Goal: Task Accomplishment & Management: Use online tool/utility

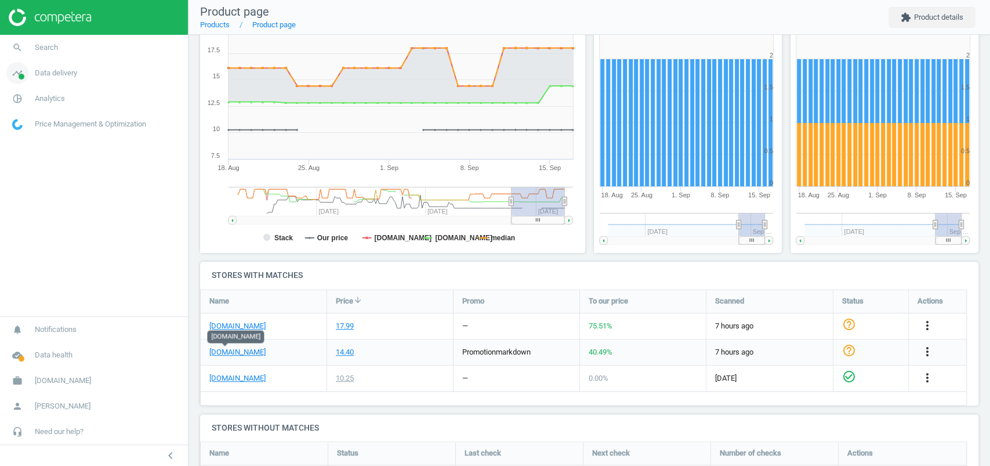
click at [45, 79] on link "timeline Data delivery" at bounding box center [94, 73] width 188 height 26
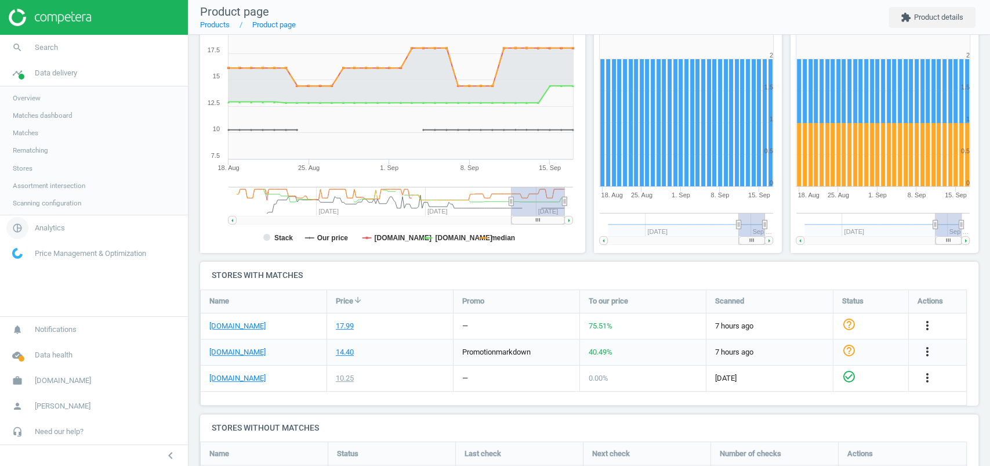
click at [25, 235] on icon "pie_chart_outlined" at bounding box center [17, 228] width 22 height 22
click at [15, 145] on span "Products" at bounding box center [26, 140] width 27 height 9
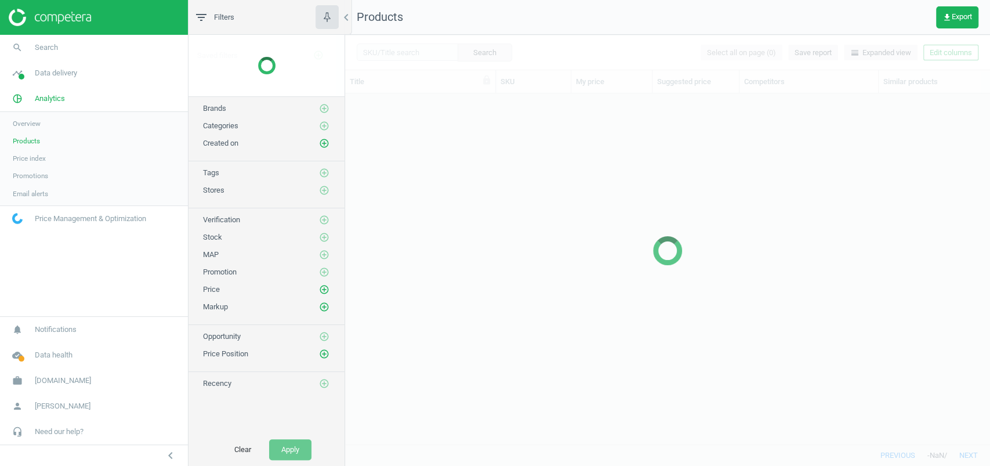
scroll to position [327, 633]
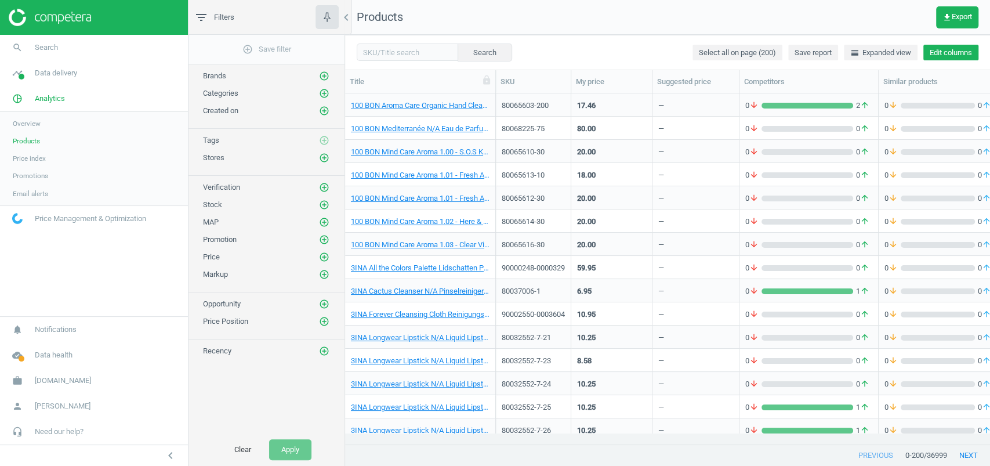
click at [941, 54] on button "Edit columns" at bounding box center [951, 53] width 55 height 16
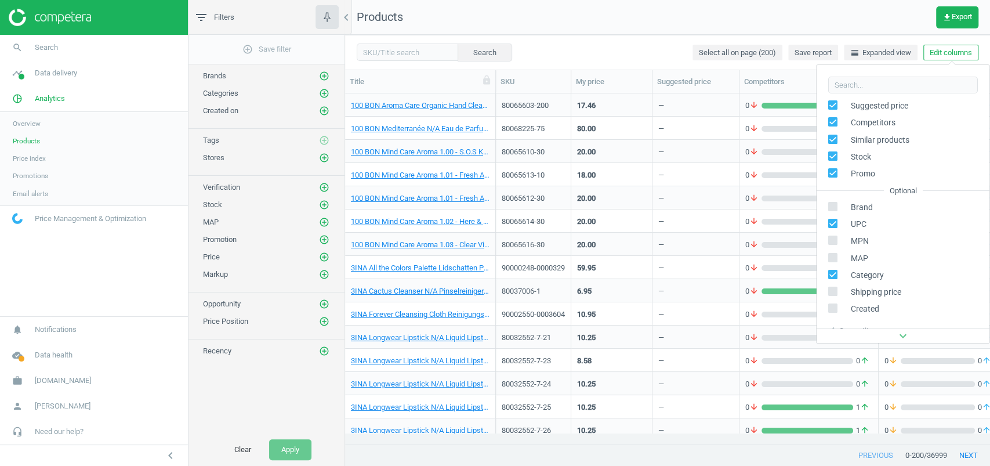
scroll to position [106, 0]
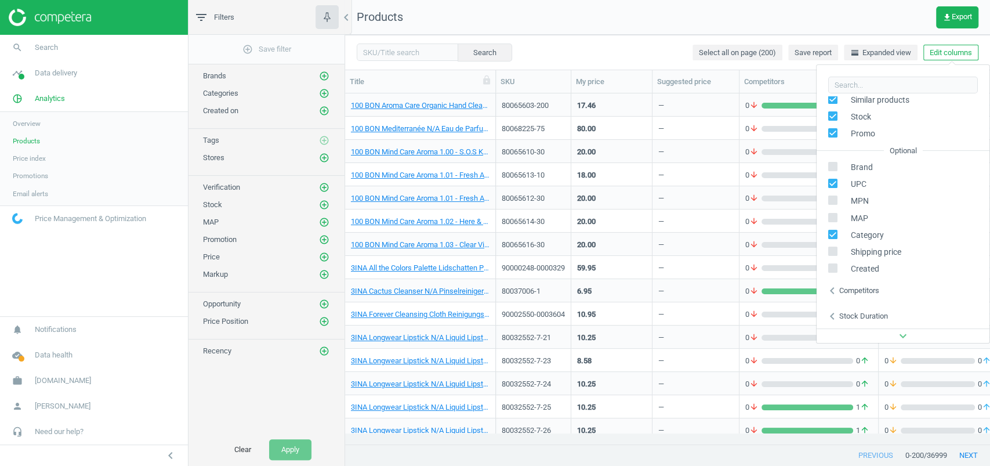
click at [869, 285] on div "Competitors" at bounding box center [860, 290] width 40 height 10
click at [869, 286] on div "Competitors" at bounding box center [860, 290] width 40 height 10
click at [572, 12] on nav "Products get_app Export" at bounding box center [667, 17] width 645 height 35
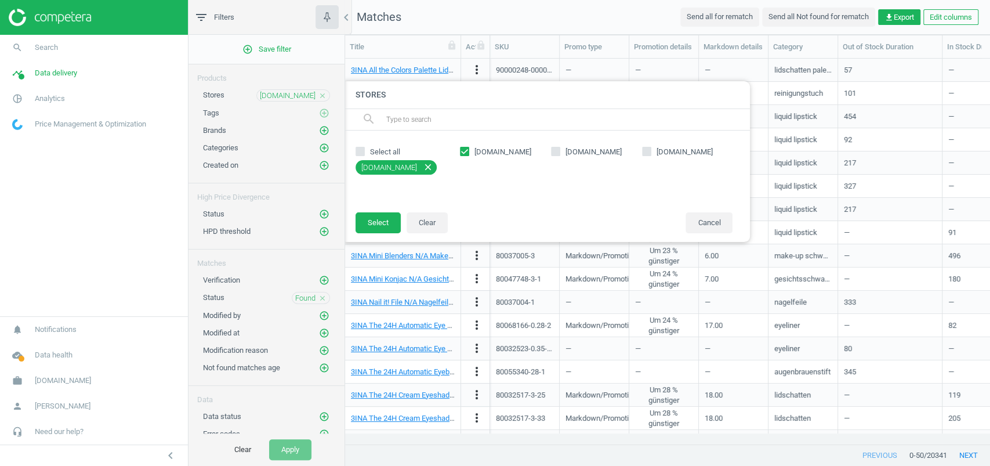
scroll to position [362, 633]
click at [502, 150] on span "[DOMAIN_NAME]" at bounding box center [502, 152] width 61 height 10
click at [469, 150] on input "[DOMAIN_NAME]" at bounding box center [465, 151] width 8 height 8
checkbox input "false"
click at [581, 154] on span "[DOMAIN_NAME]" at bounding box center [593, 152] width 61 height 10
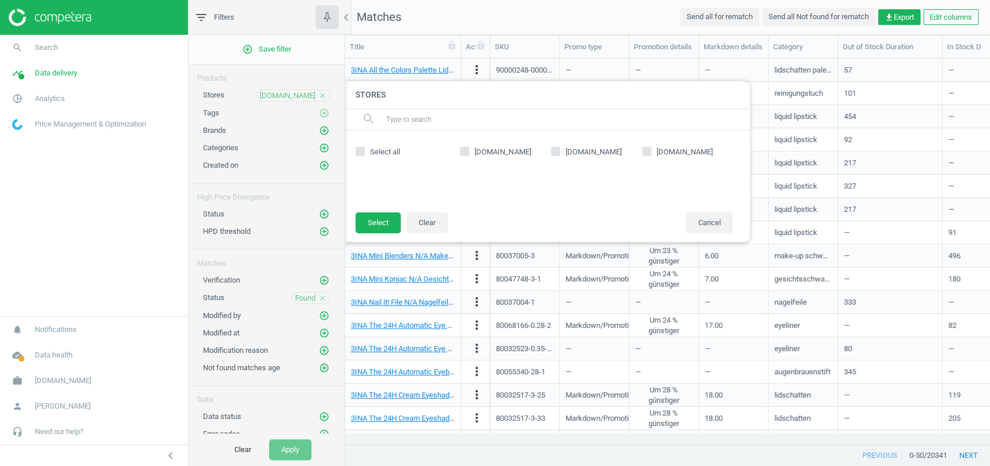
click at [559, 154] on input "[DOMAIN_NAME]" at bounding box center [556, 151] width 8 height 8
checkbox input "true"
click at [382, 216] on button "Select" at bounding box center [378, 222] width 45 height 21
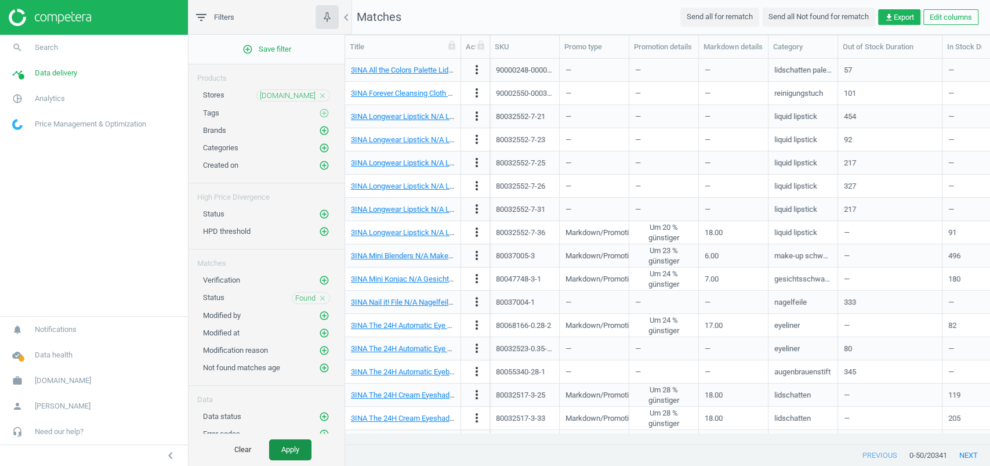
click at [276, 457] on button "Apply" at bounding box center [290, 449] width 42 height 21
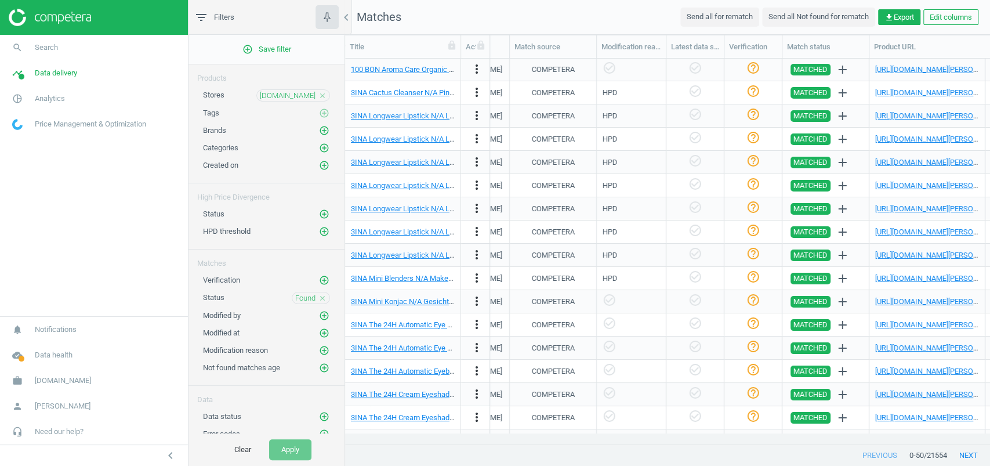
scroll to position [0, 1054]
click at [923, 115] on link "https://www.douglas.at/de/p/5010740383?variant=1028419" at bounding box center [940, 115] width 129 height 9
click at [907, 68] on link "https://www.douglas.at/de/p/5011583209" at bounding box center [940, 69] width 129 height 9
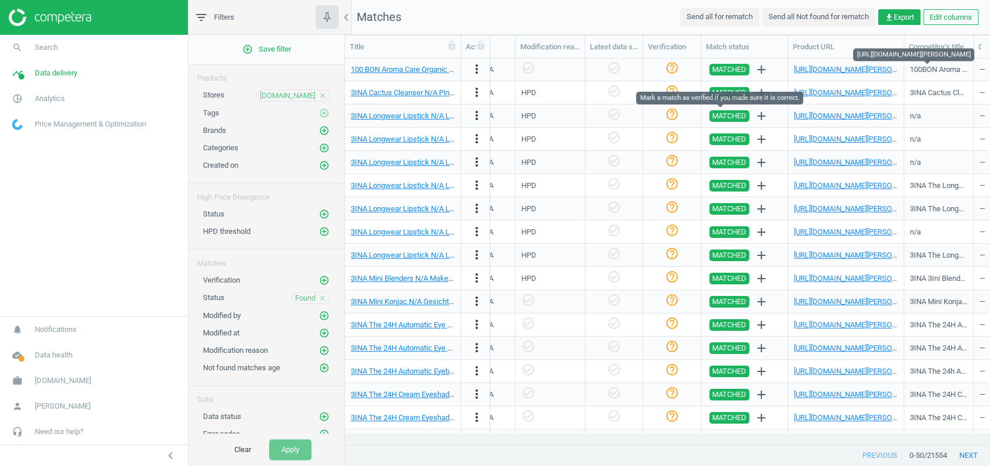
scroll to position [0, 1149]
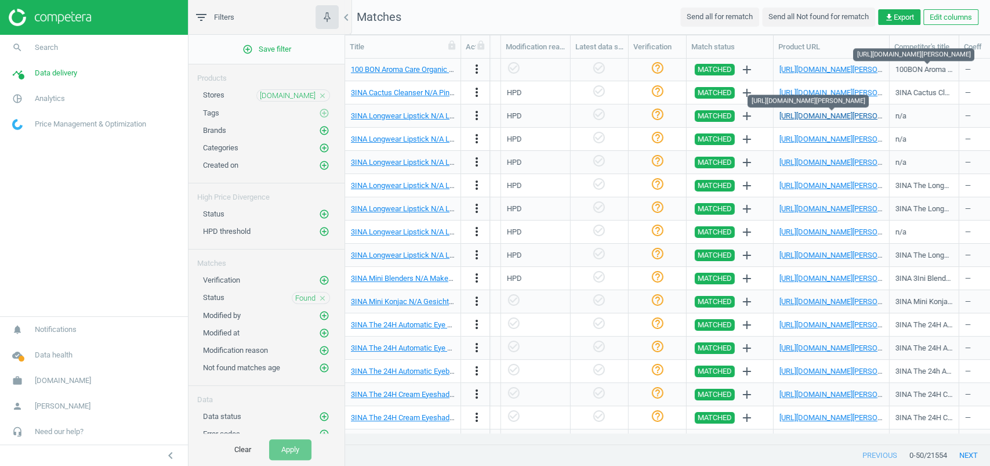
click at [845, 114] on link "https://www.douglas.at/de/p/5010740383?variant=1028419" at bounding box center [844, 115] width 129 height 9
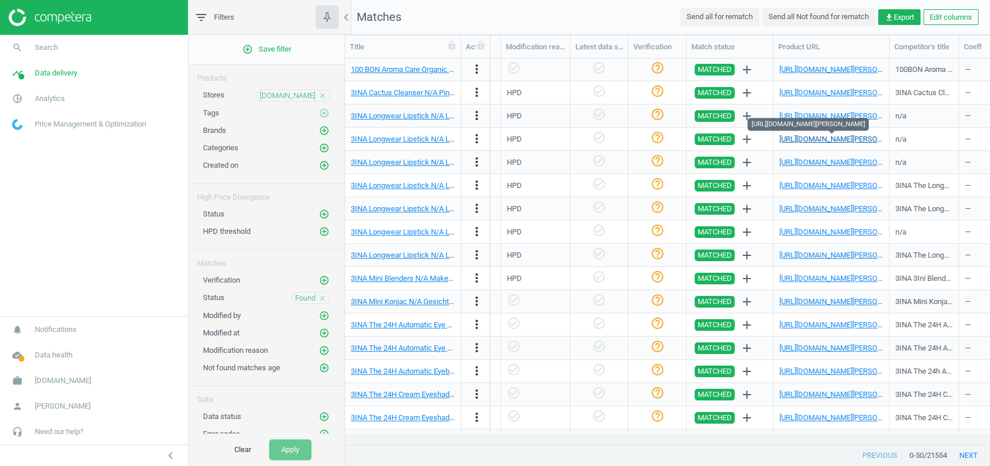
click at [822, 136] on link "https://www.douglas.at/de/p/5010740383?variant=1028421" at bounding box center [844, 139] width 129 height 9
click at [816, 158] on link "https://www.douglas.at/de/p/5010740383?variant=1028422" at bounding box center [844, 162] width 129 height 9
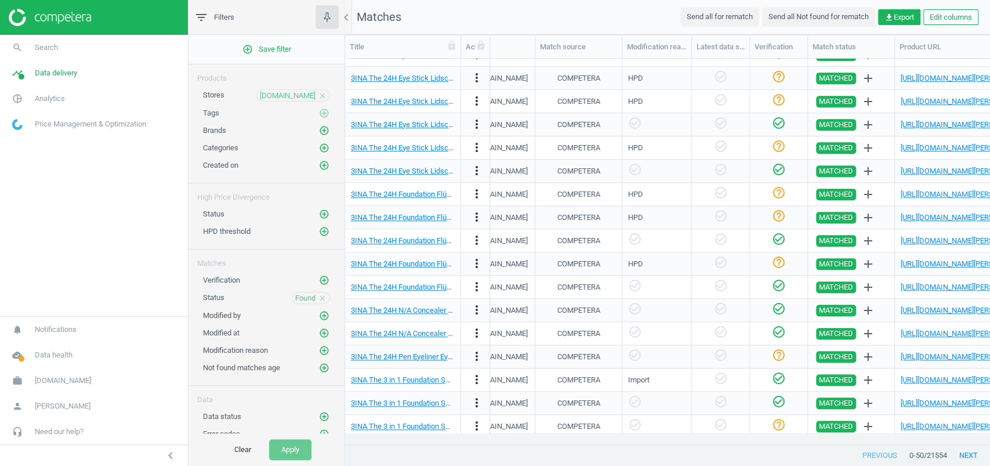
scroll to position [0, 1133]
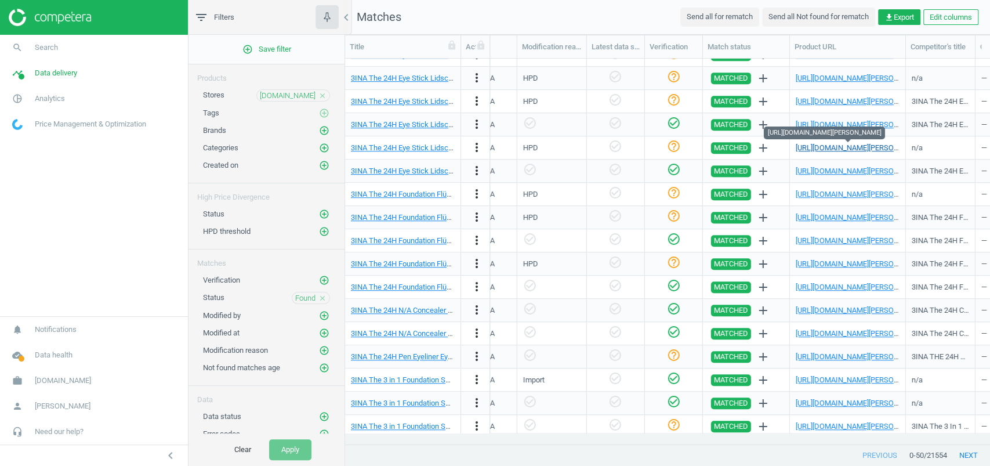
click at [809, 145] on link "https://www.douglas.at/de/p/5010639000?variant=1020603" at bounding box center [860, 147] width 129 height 9
click at [299, 93] on span "douglas.at" at bounding box center [288, 96] width 56 height 10
click at [299, 96] on span "douglas.at" at bounding box center [288, 96] width 56 height 10
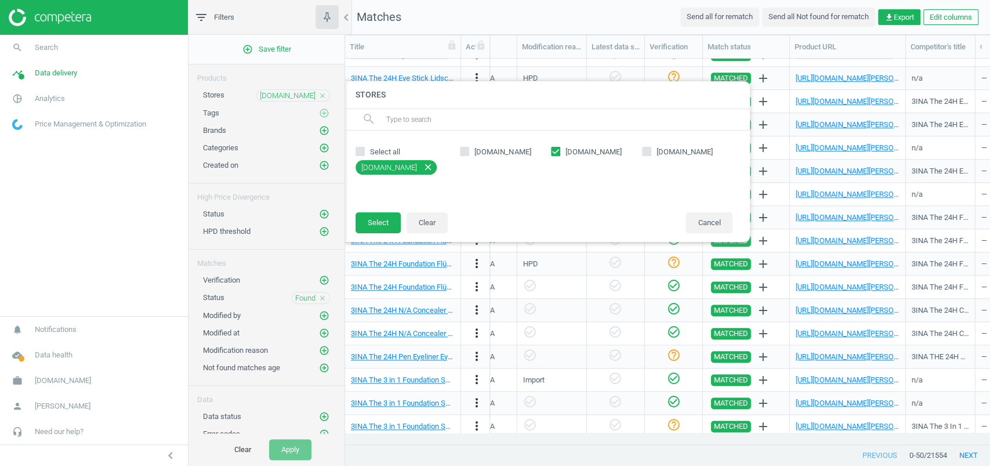
click at [654, 148] on span "parfumdreams.at" at bounding box center [684, 152] width 61 height 10
click at [650, 148] on input "parfumdreams.at" at bounding box center [647, 151] width 8 height 8
checkbox input "true"
click at [554, 153] on input "douglas.at" at bounding box center [556, 151] width 8 height 8
checkbox input "false"
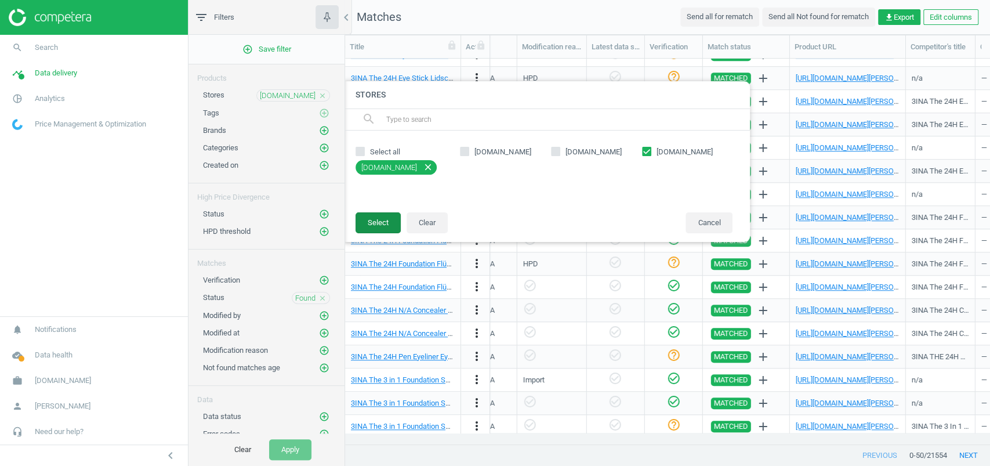
click at [391, 215] on button "Select" at bounding box center [378, 222] width 45 height 21
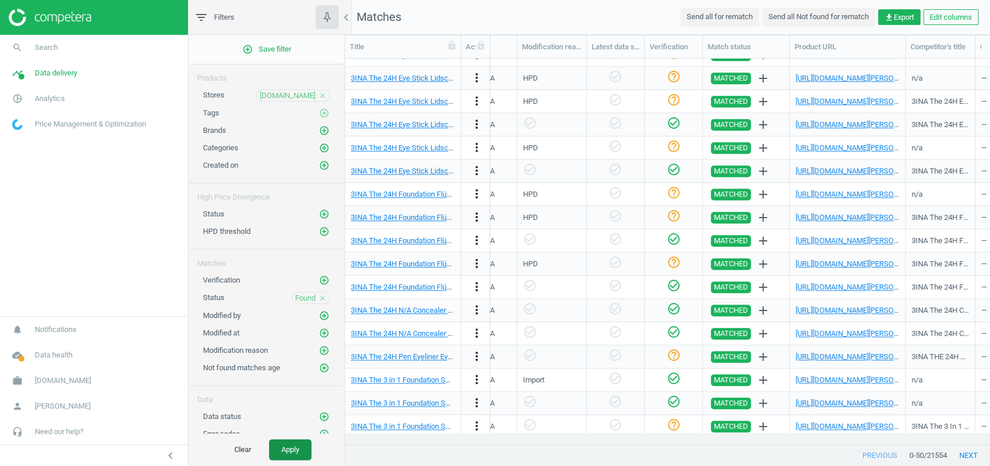
click at [289, 451] on button "Apply" at bounding box center [290, 449] width 42 height 21
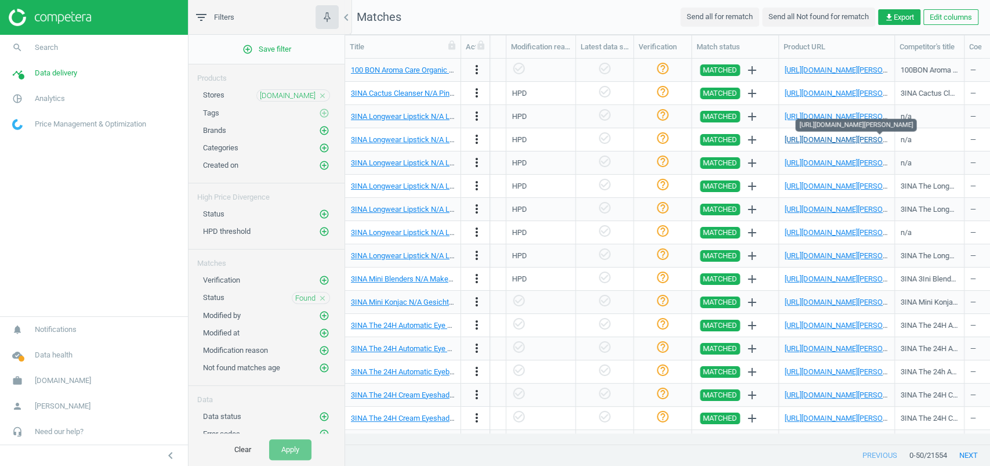
scroll to position [0, 1179]
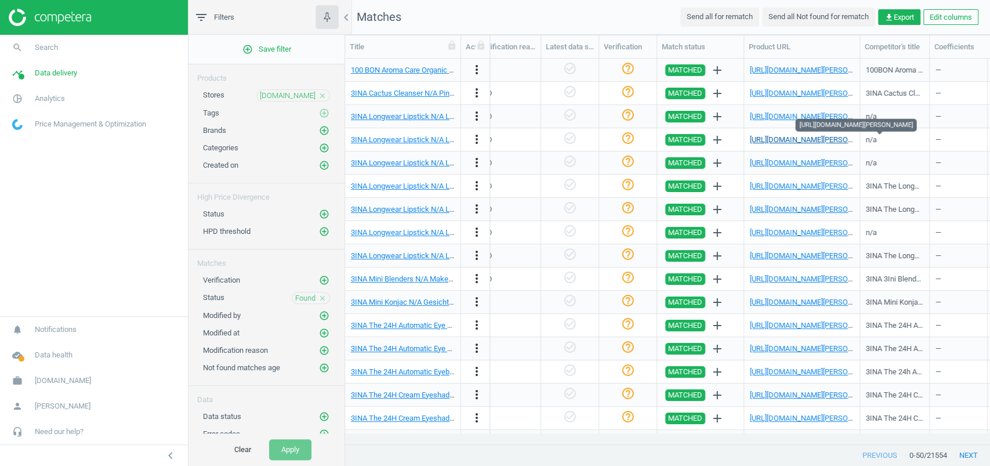
click at [809, 139] on link "https://www.douglas.at/de/p/5010740383?variant=1028421" at bounding box center [814, 139] width 129 height 9
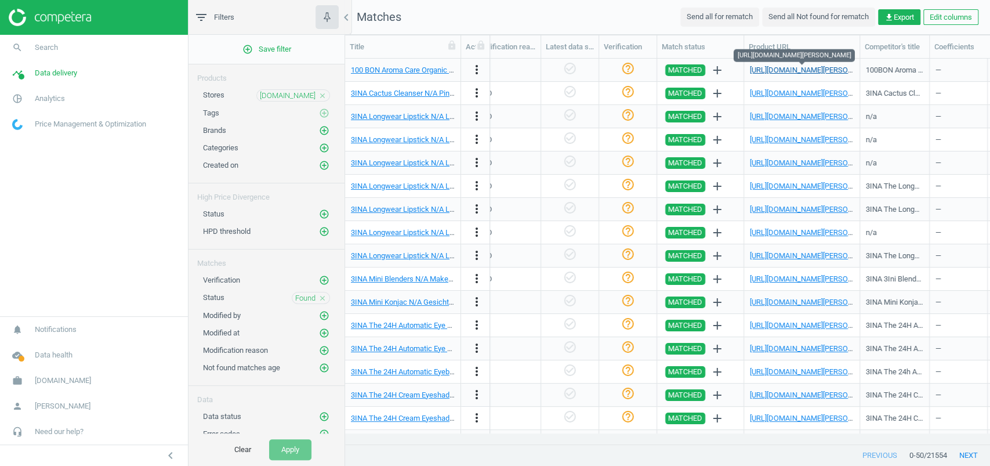
click at [777, 72] on link "https://www.douglas.at/de/p/5011583209" at bounding box center [814, 70] width 129 height 9
click at [540, 19] on nav "Matches Send all for rematch Send all Not found for rematch get_app Export Edit…" at bounding box center [667, 17] width 645 height 35
click at [300, 95] on span "parfumdreams.at" at bounding box center [288, 96] width 56 height 10
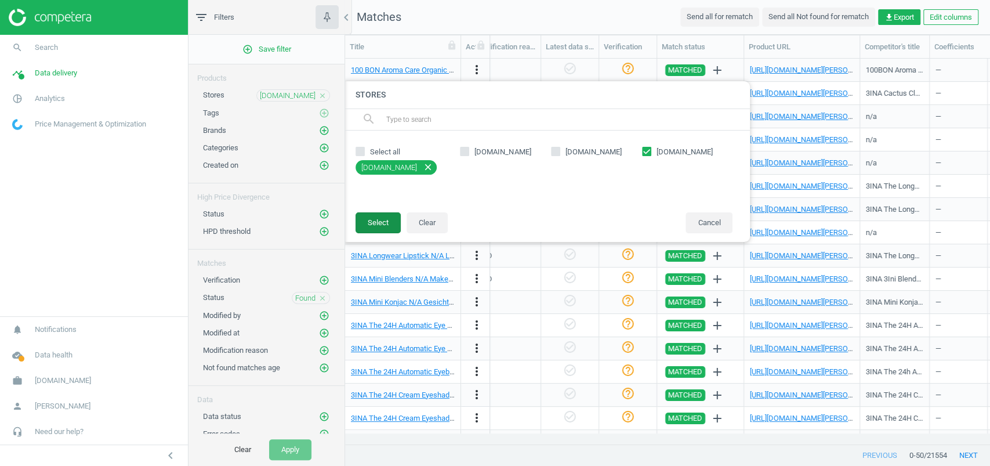
click at [389, 212] on button "Select" at bounding box center [378, 222] width 45 height 21
click at [389, 217] on button "Select" at bounding box center [378, 222] width 45 height 21
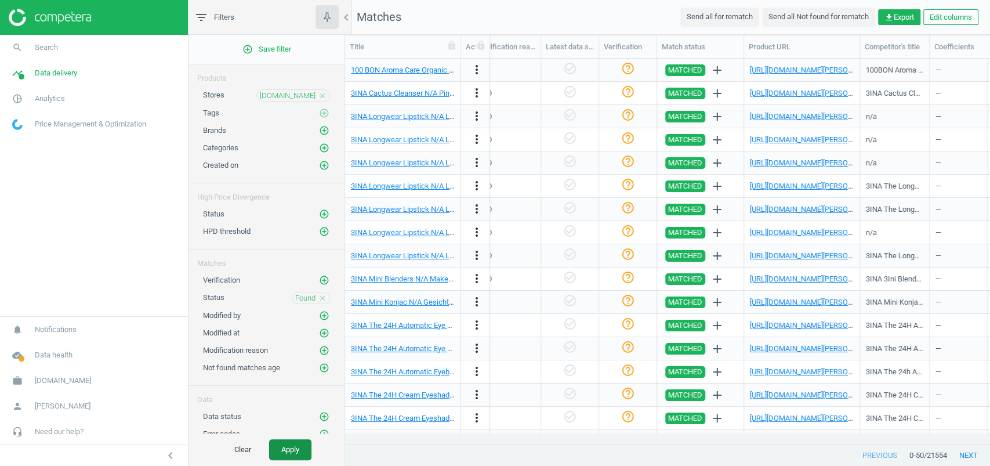
click at [291, 446] on button "Apply" at bounding box center [290, 449] width 42 height 21
click at [292, 447] on button "Apply" at bounding box center [290, 449] width 42 height 21
click at [513, 24] on nav "Matches Send all for rematch Send all Not found for rematch get_app Export Edit…" at bounding box center [667, 17] width 645 height 35
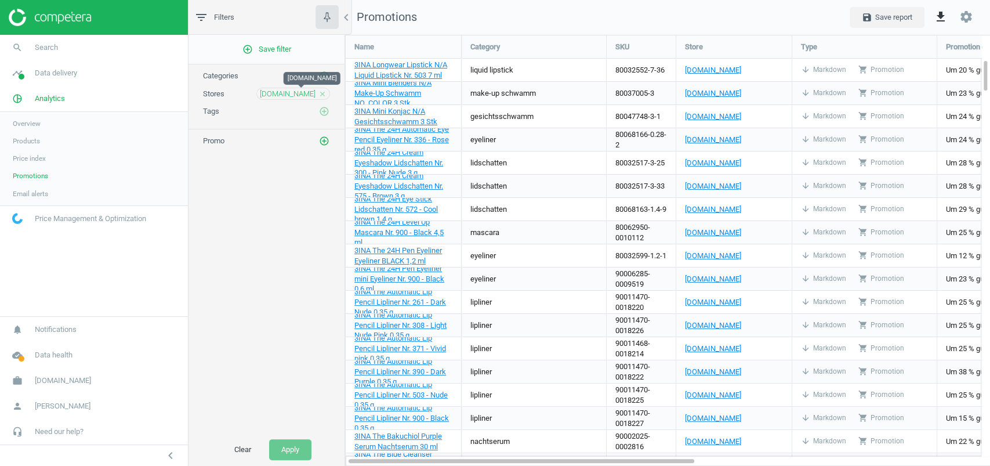
scroll to position [454, 668]
click at [303, 91] on span "[DOMAIN_NAME]" at bounding box center [288, 94] width 56 height 10
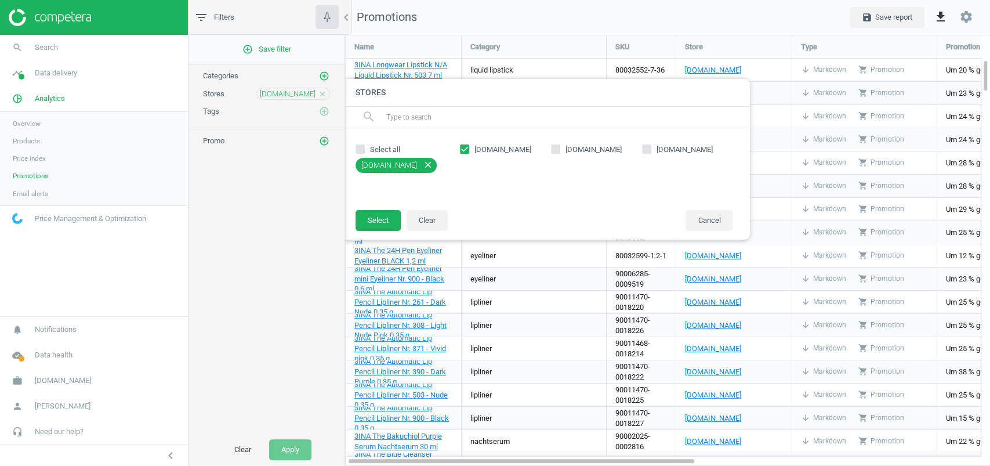
click at [484, 148] on span "[DOMAIN_NAME]" at bounding box center [502, 149] width 61 height 10
click at [469, 148] on input "[DOMAIN_NAME]" at bounding box center [465, 150] width 8 height 8
checkbox input "false"
drag, startPoint x: 562, startPoint y: 150, endPoint x: 541, endPoint y: 134, distance: 26.5
click at [562, 150] on label "[DOMAIN_NAME]" at bounding box center [596, 149] width 91 height 10
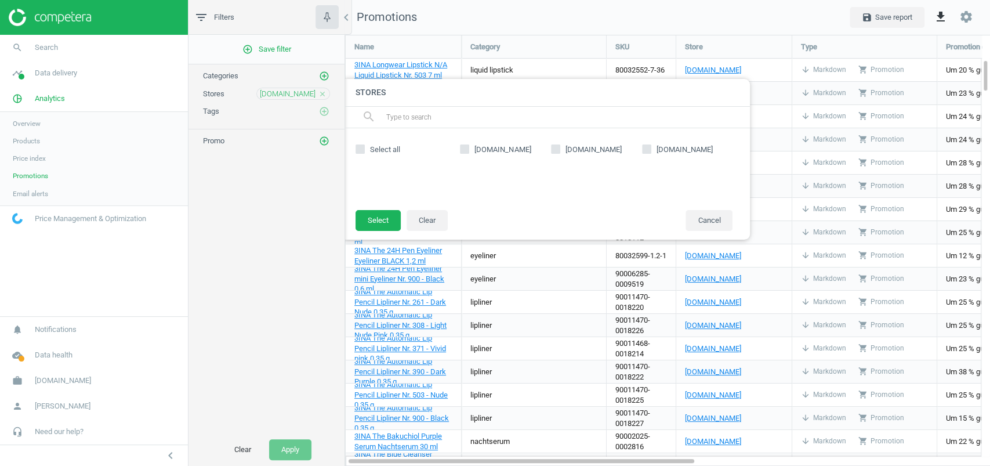
click at [559, 150] on input "[DOMAIN_NAME]" at bounding box center [556, 150] width 8 height 8
checkbox input "true"
click at [380, 223] on button "Select" at bounding box center [378, 220] width 45 height 21
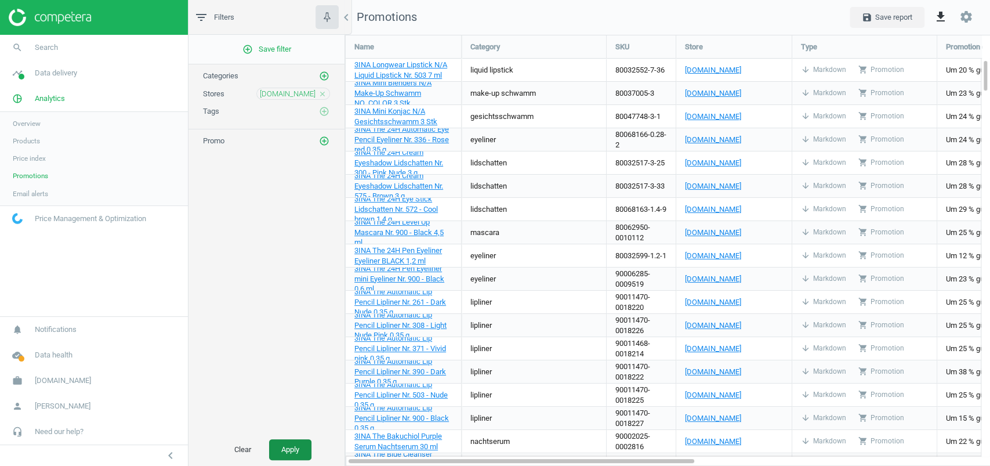
click at [296, 447] on button "Apply" at bounding box center [290, 449] width 42 height 21
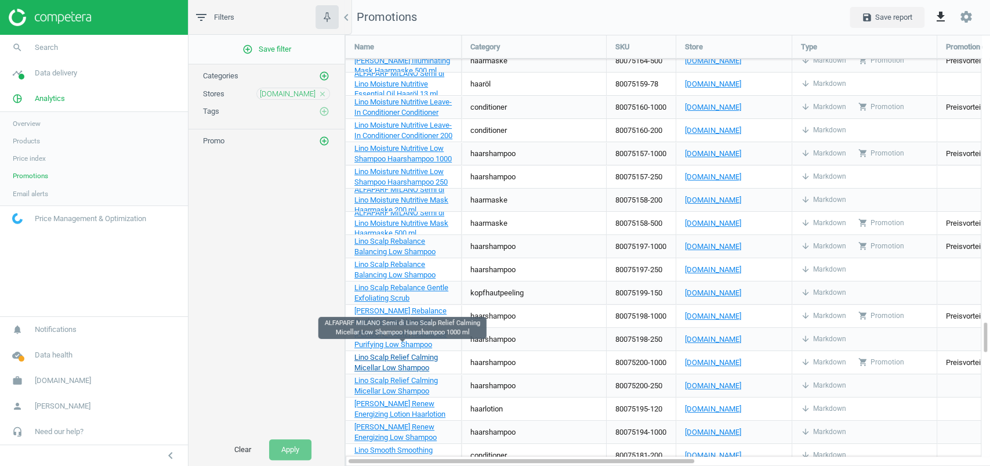
click at [426, 359] on span "ALFAPARF MILANO Semi di Lino Scalp Relief Calming Micellar Low Shampoo Haarsham…" at bounding box center [400, 362] width 90 height 40
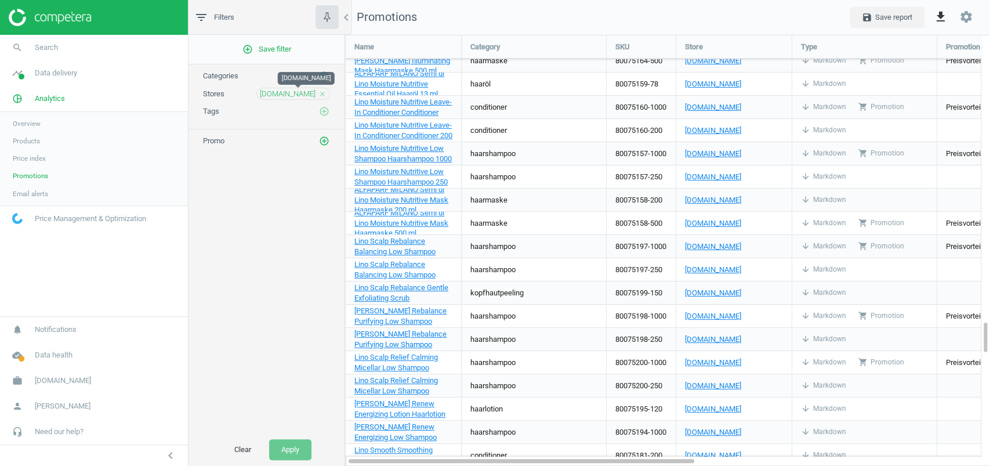
click at [296, 94] on span "[DOMAIN_NAME]" at bounding box center [288, 94] width 56 height 10
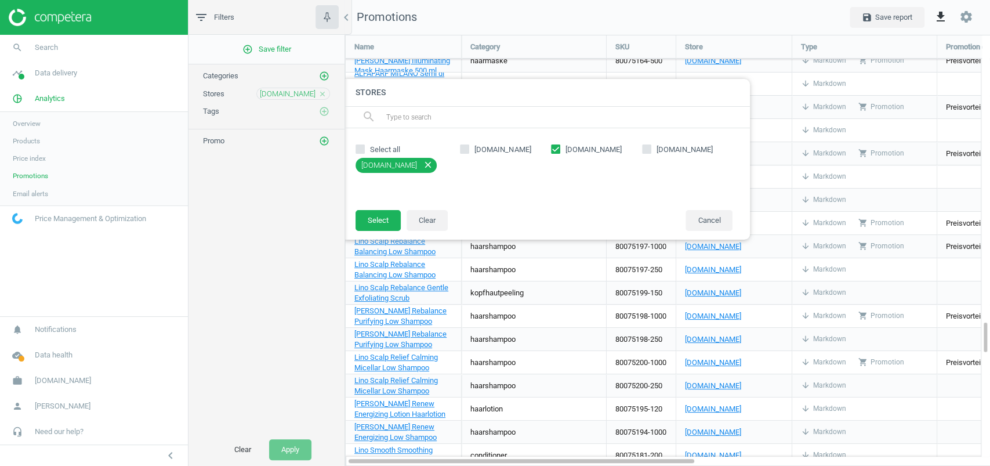
click at [547, 148] on label "[DOMAIN_NAME]" at bounding box center [505, 149] width 91 height 10
click at [469, 148] on input "[DOMAIN_NAME]" at bounding box center [465, 150] width 8 height 8
checkbox input "true"
click at [582, 145] on span "[DOMAIN_NAME]" at bounding box center [593, 149] width 61 height 10
click at [559, 146] on input "[DOMAIN_NAME]" at bounding box center [556, 150] width 8 height 8
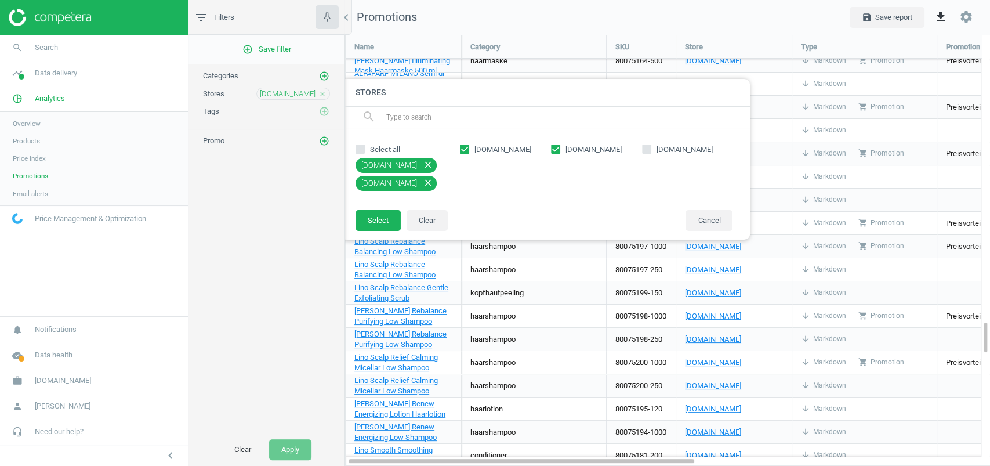
checkbox input "false"
click at [489, 146] on span "[DOMAIN_NAME]" at bounding box center [502, 149] width 61 height 10
click at [469, 146] on input "[DOMAIN_NAME]" at bounding box center [465, 150] width 8 height 8
checkbox input "false"
click at [653, 149] on label "[DOMAIN_NAME]" at bounding box center [687, 149] width 91 height 10
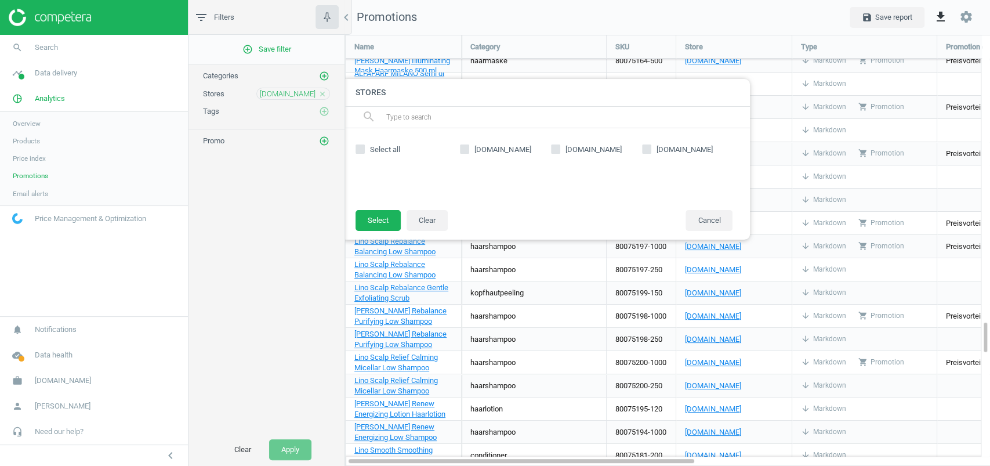
click at [650, 149] on input "[DOMAIN_NAME]" at bounding box center [647, 150] width 8 height 8
checkbox input "true"
click at [372, 216] on button "Select" at bounding box center [378, 220] width 45 height 21
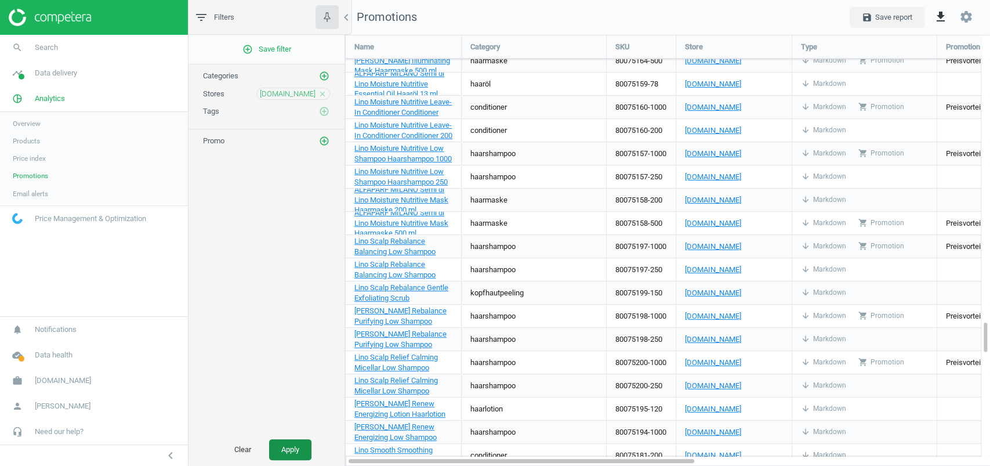
click at [288, 455] on button "Apply" at bounding box center [290, 449] width 42 height 21
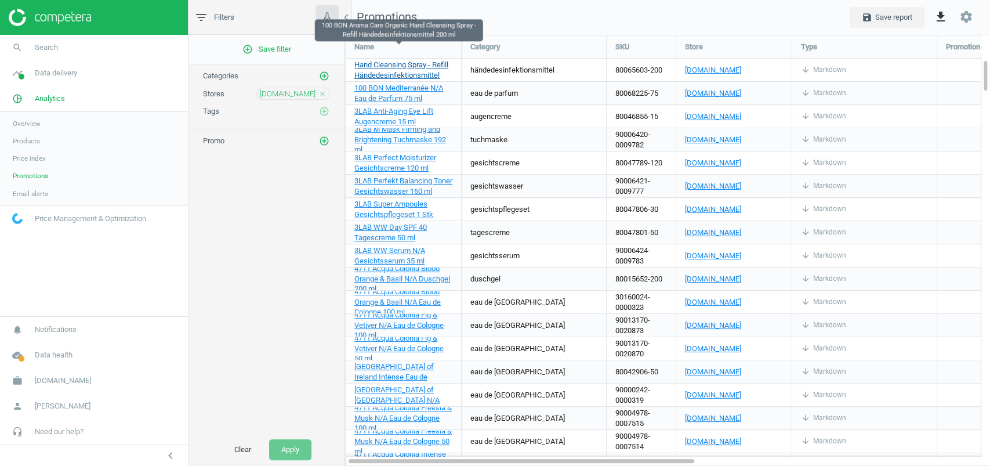
click at [386, 65] on span "100 BON Aroma Care Organic Hand Cleansing Spray - Refill Händedesinfektionsmitt…" at bounding box center [403, 70] width 96 height 40
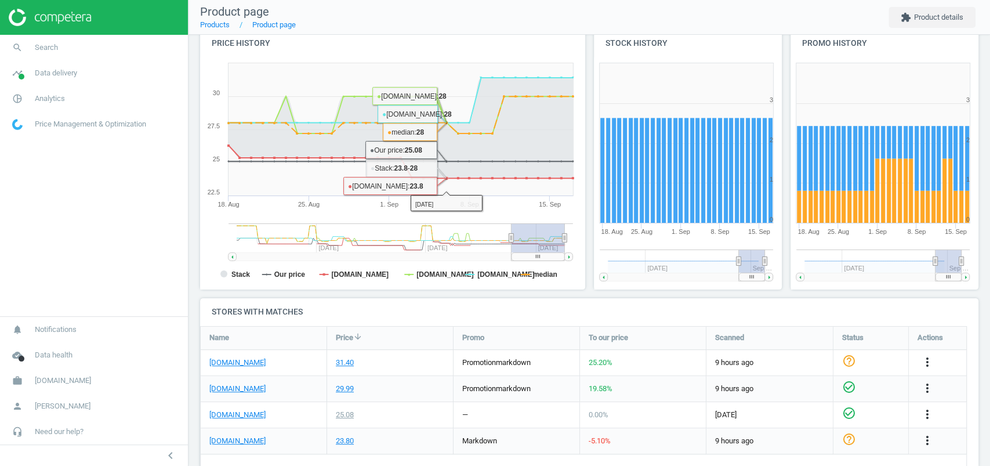
scroll to position [151, 0]
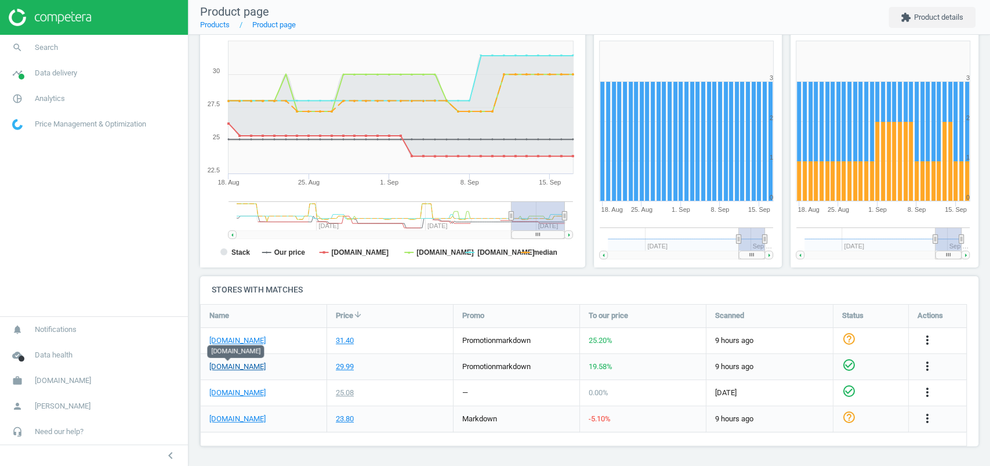
click at [234, 365] on link "[DOMAIN_NAME]" at bounding box center [237, 366] width 56 height 10
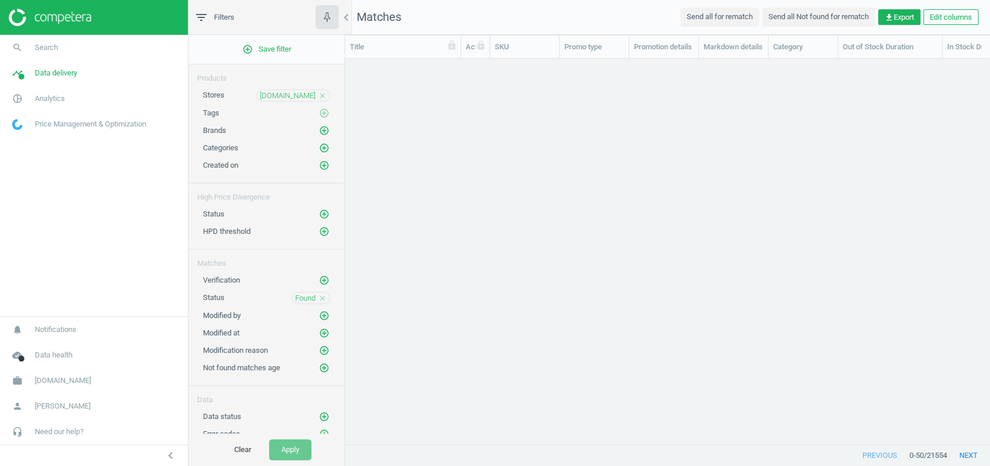
scroll to position [12, 12]
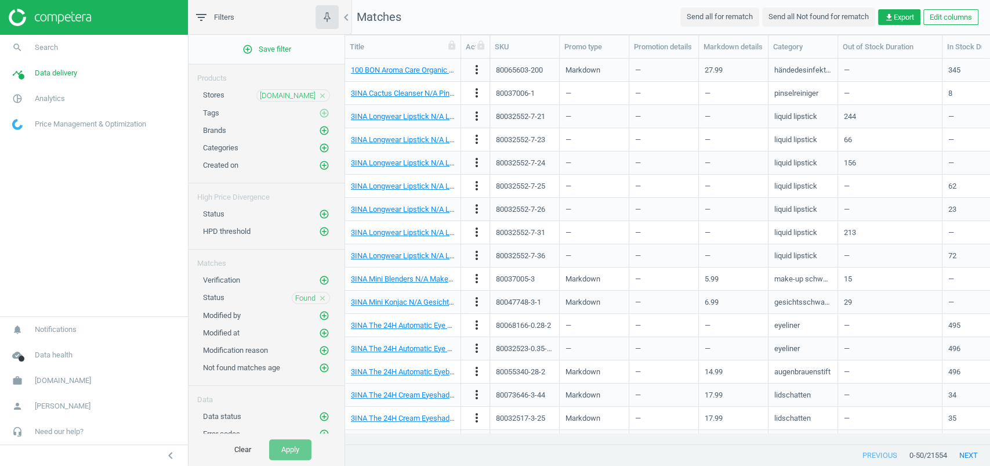
click at [292, 96] on span "[DOMAIN_NAME]" at bounding box center [288, 96] width 56 height 10
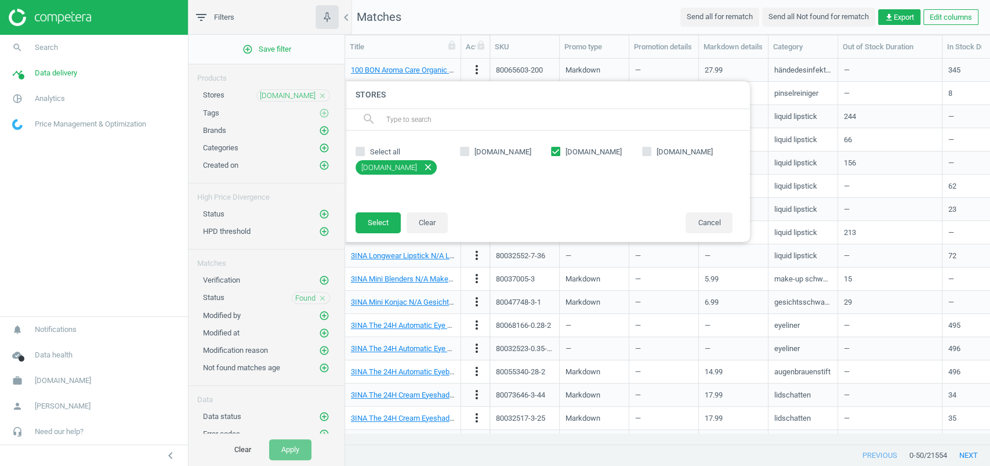
click at [682, 150] on span "[DOMAIN_NAME]" at bounding box center [684, 152] width 61 height 10
click at [650, 150] on input "[DOMAIN_NAME]" at bounding box center [647, 151] width 8 height 8
checkbox input "true"
click at [592, 151] on span "douglas.at" at bounding box center [593, 152] width 61 height 10
click at [559, 151] on input "douglas.at" at bounding box center [556, 151] width 8 height 8
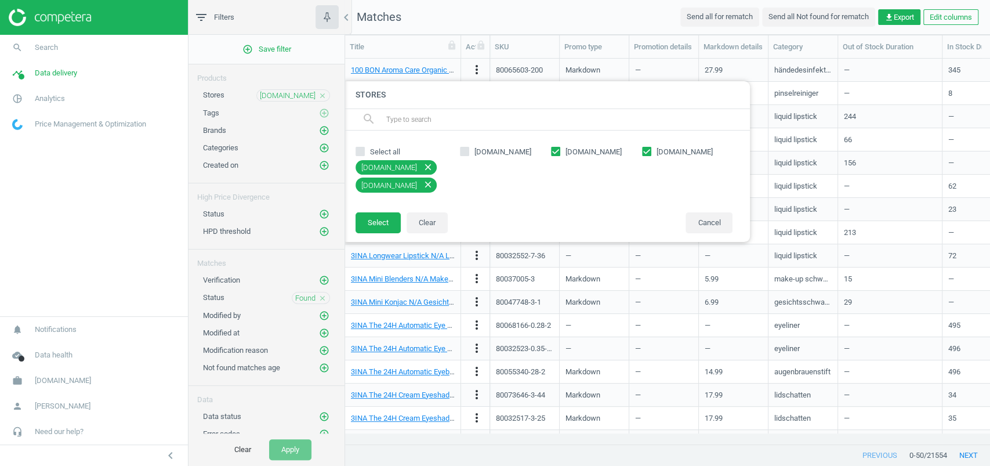
checkbox input "false"
click at [378, 222] on button "Select" at bounding box center [378, 222] width 45 height 21
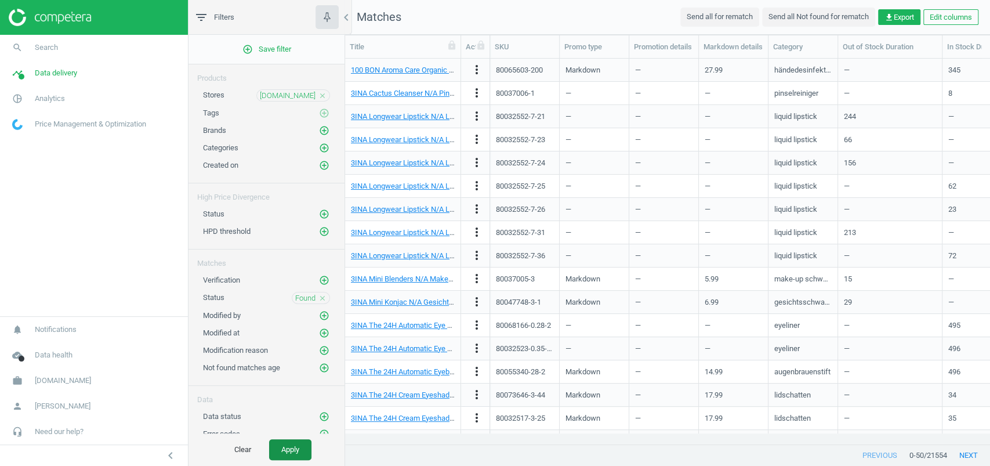
click at [294, 445] on button "Apply" at bounding box center [290, 449] width 42 height 21
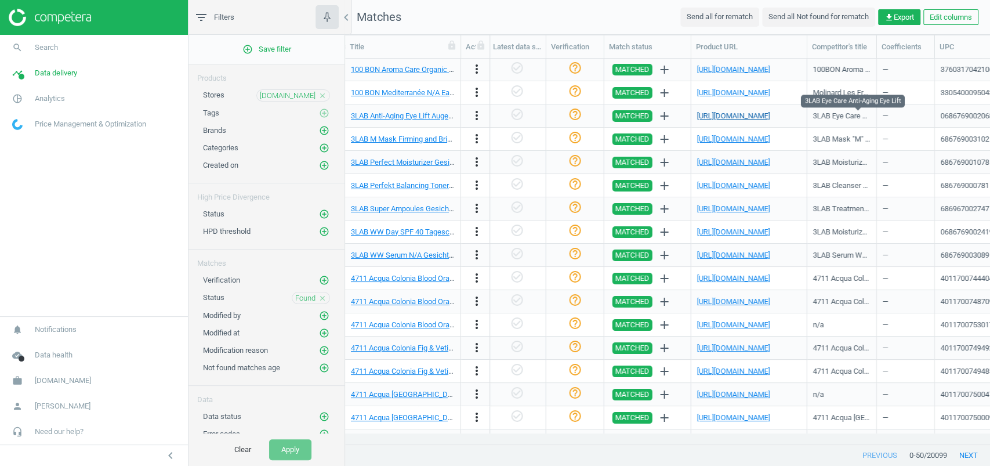
scroll to position [0, 1234]
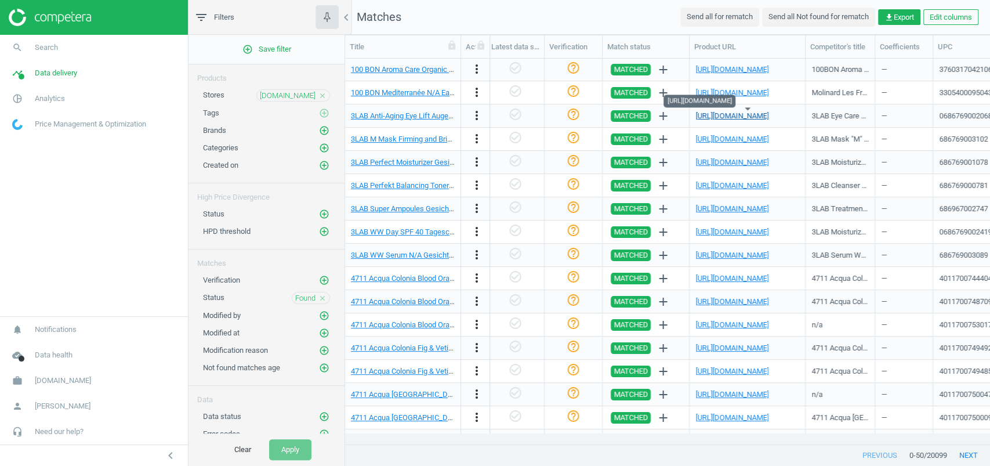
click at [764, 118] on link "https://www.parfumdreams.at/3LAB/Gesichtspflege/Eye-Care/Anti-Aging-Eye-Lift/in…" at bounding box center [732, 115] width 73 height 9
click at [746, 69] on link "https://www.parfumdreams.at/100BON/Wellness-Aromatherapy/Aroma-Care/Hand-Cleans…" at bounding box center [732, 69] width 73 height 9
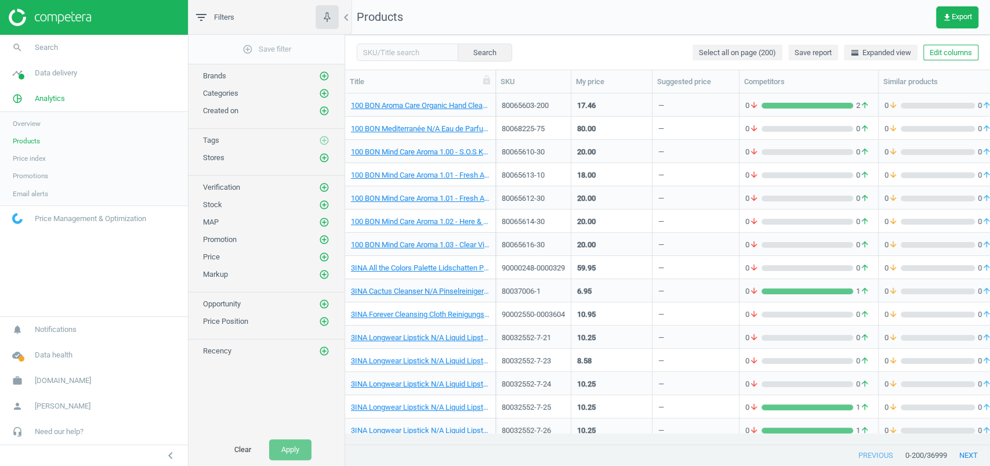
scroll to position [327, 633]
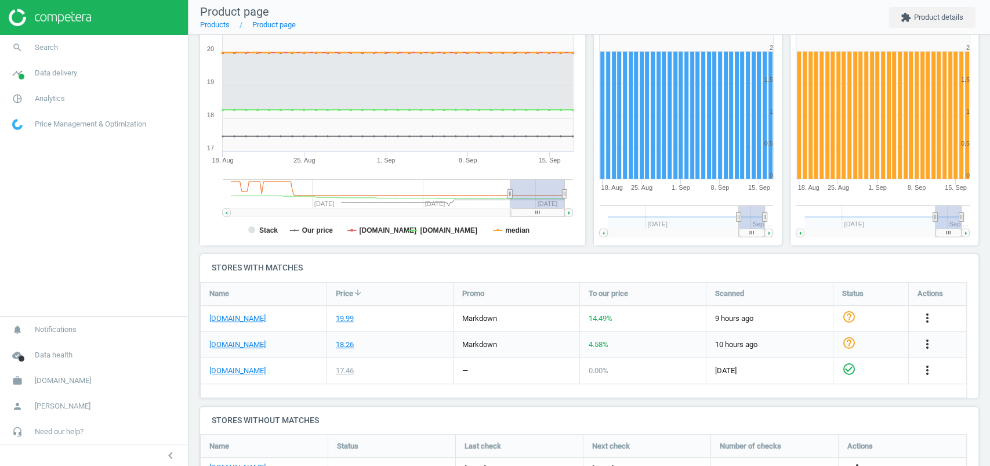
scroll to position [222, 0]
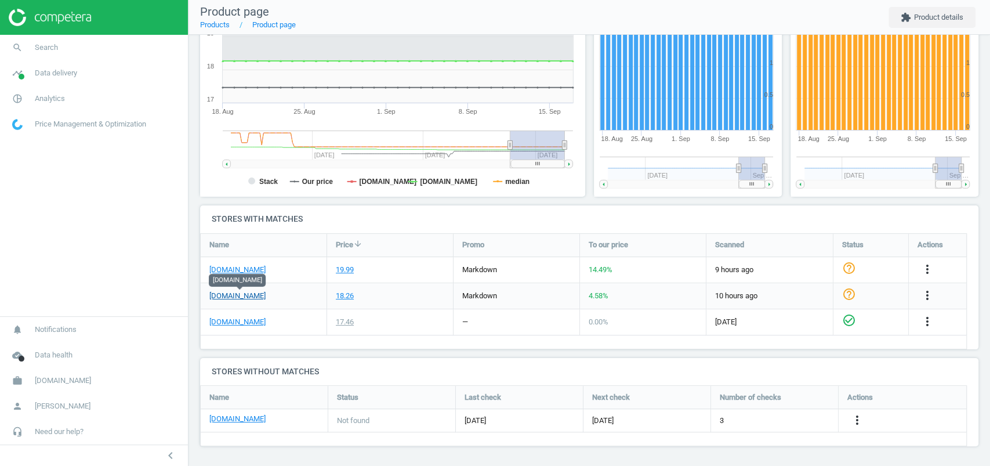
click at [243, 293] on link "parfumdreams.at" at bounding box center [237, 296] width 56 height 10
click at [473, 291] on span "markdown" at bounding box center [479, 295] width 35 height 9
click at [17, 93] on icon "pie_chart_outlined" at bounding box center [17, 99] width 22 height 22
click at [46, 70] on span "Data delivery" at bounding box center [56, 73] width 42 height 10
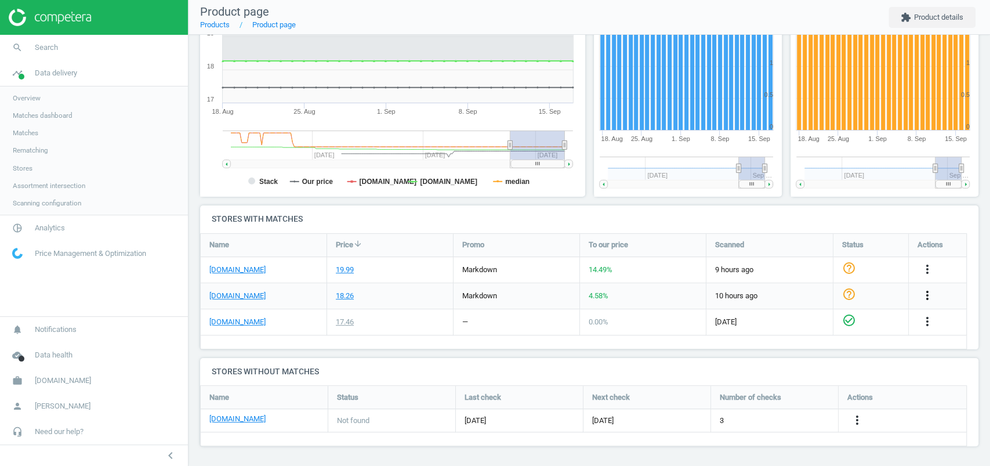
click at [931, 299] on icon "more_vert" at bounding box center [928, 295] width 14 height 14
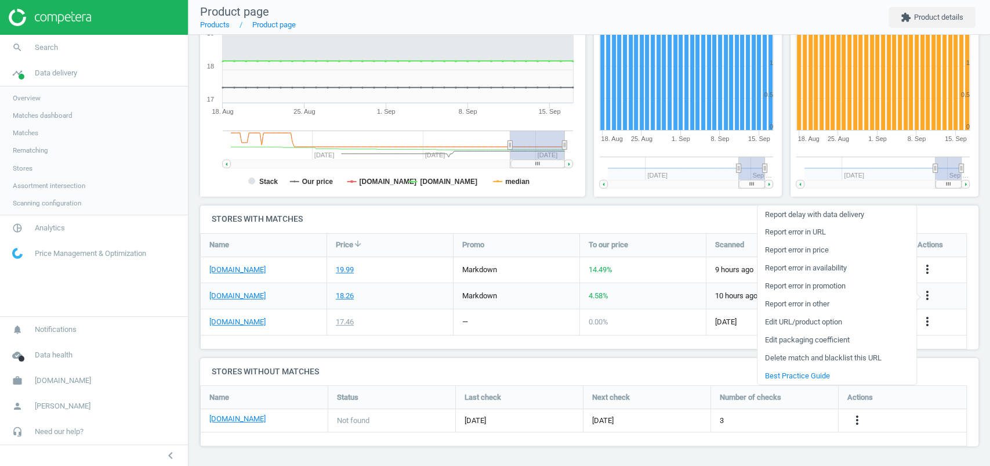
click at [828, 320] on link "Edit URL/product option" at bounding box center [837, 322] width 159 height 18
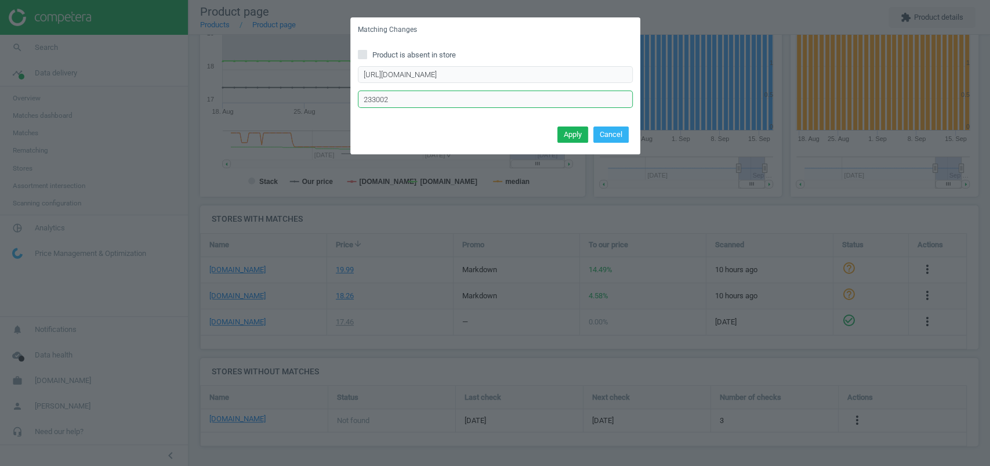
click at [394, 100] on input "233002" at bounding box center [495, 99] width 275 height 17
click at [476, 200] on div "Matching Changes Product is absent in store https://www.parfumdreams.at/100BON/…" at bounding box center [495, 233] width 990 height 466
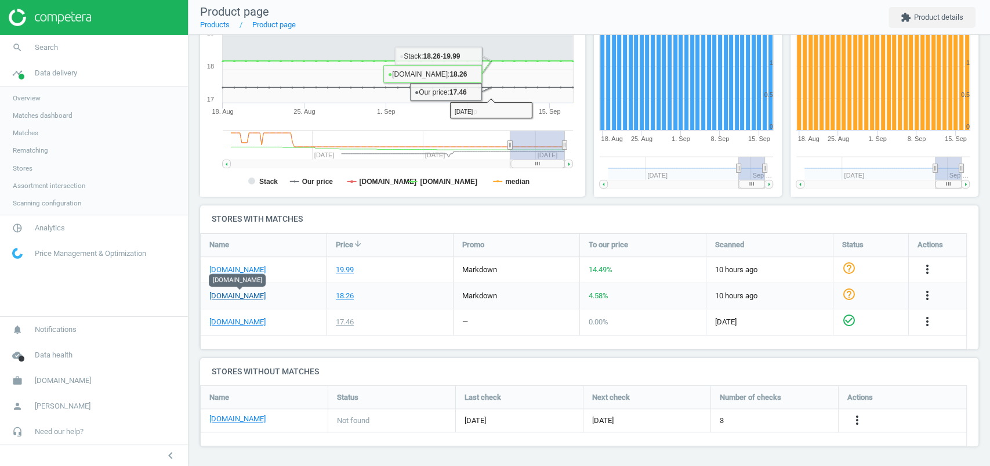
click at [241, 294] on link "parfumdreams.at" at bounding box center [237, 296] width 56 height 10
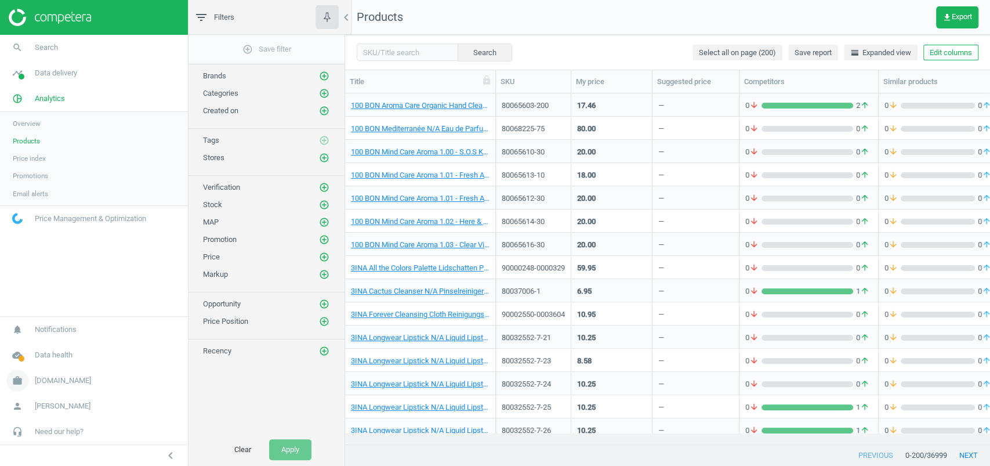
scroll to position [327, 633]
click at [52, 381] on span "[DOMAIN_NAME]" at bounding box center [63, 380] width 56 height 10
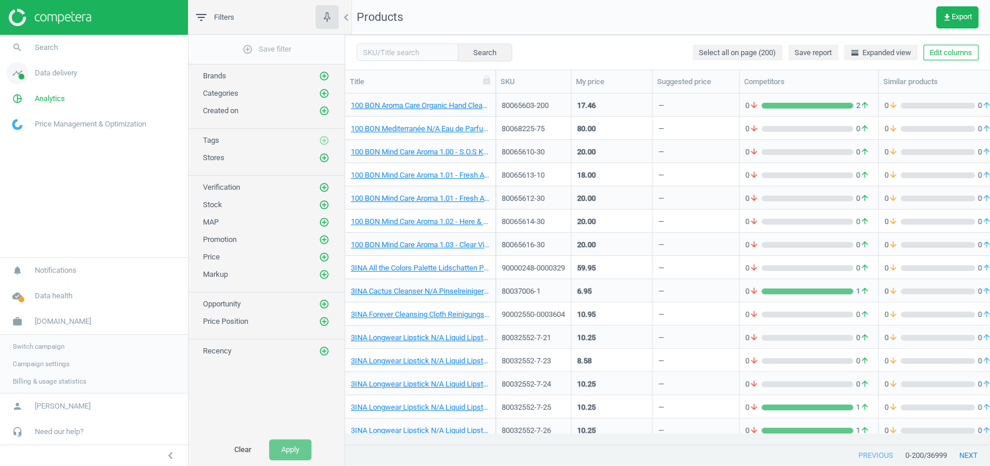
click at [75, 79] on link "timeline Data delivery" at bounding box center [94, 73] width 188 height 26
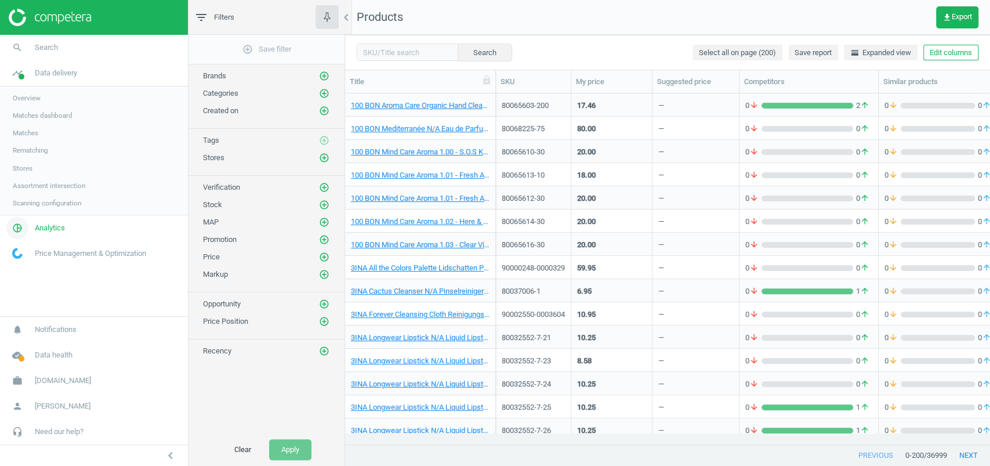
click at [60, 217] on link "pie_chart_outlined Analytics" at bounding box center [94, 228] width 188 height 26
click at [46, 176] on span "Promotions" at bounding box center [30, 175] width 35 height 9
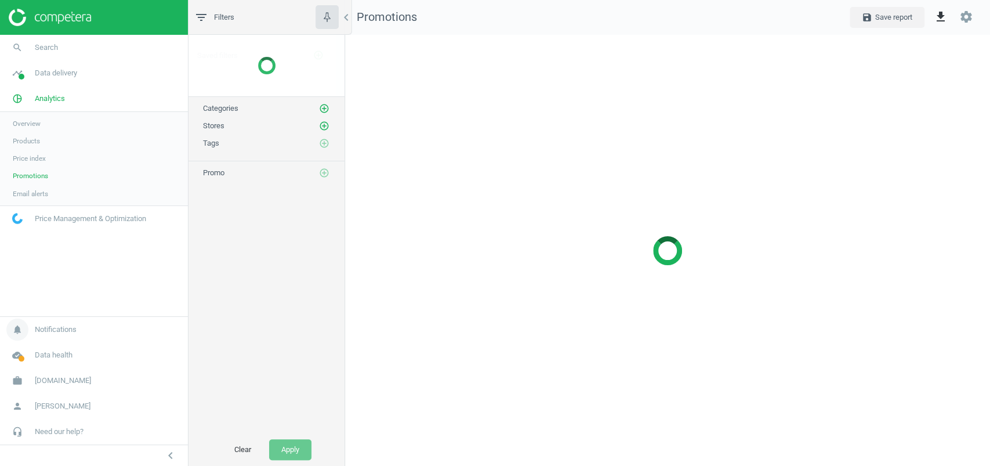
scroll to position [454, 668]
click at [68, 384] on span "[DOMAIN_NAME]" at bounding box center [63, 380] width 56 height 10
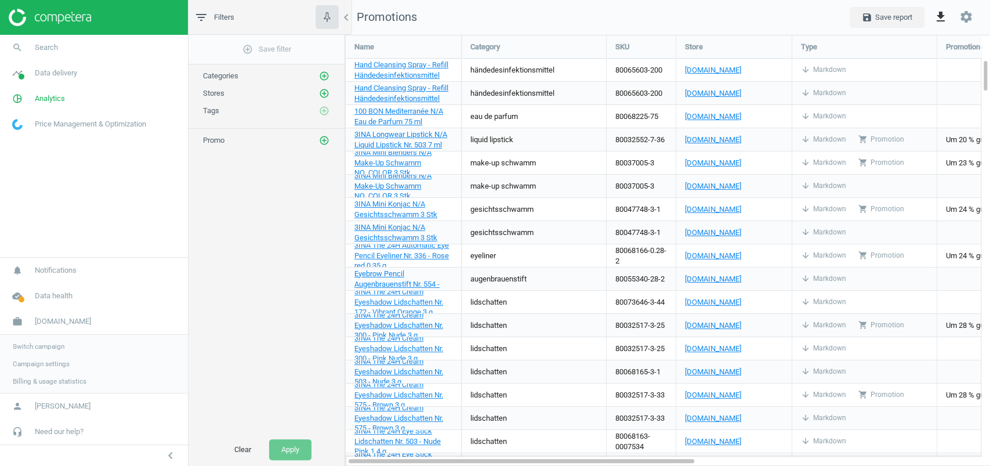
click at [62, 347] on span "Switch campaign" at bounding box center [39, 346] width 52 height 9
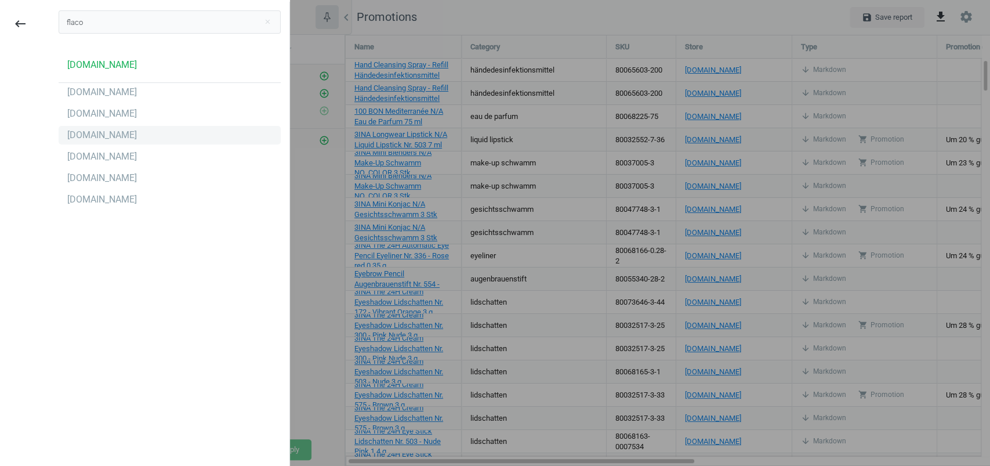
type input "flaco"
click at [96, 141] on div "[DOMAIN_NAME]" at bounding box center [102, 135] width 70 height 13
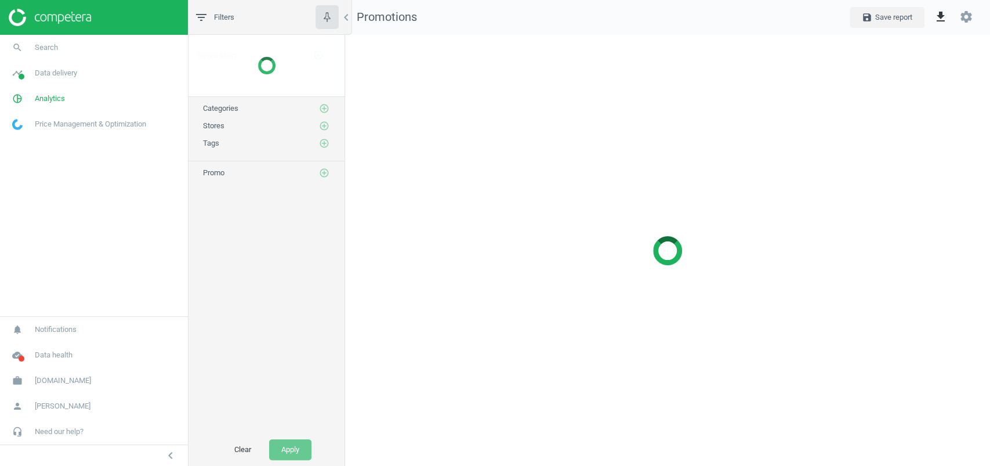
scroll to position [454, 668]
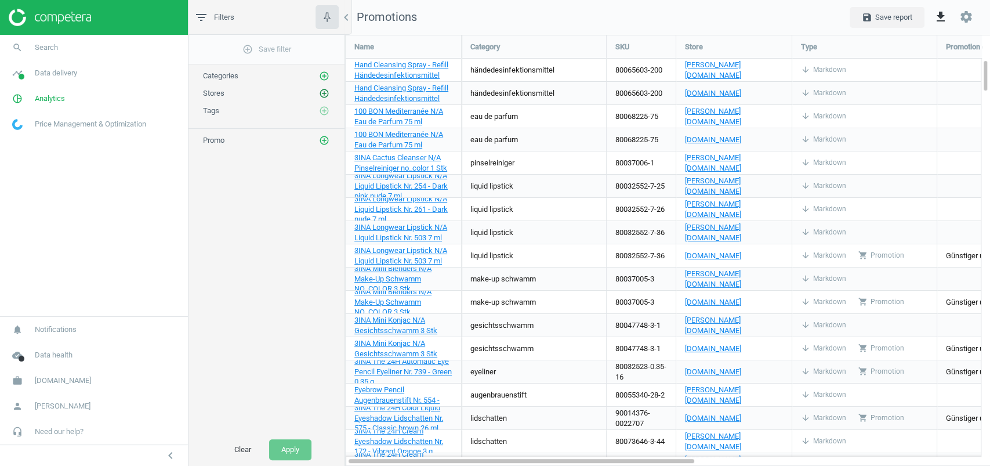
click at [326, 91] on icon "add_circle_outline" at bounding box center [324, 93] width 10 height 10
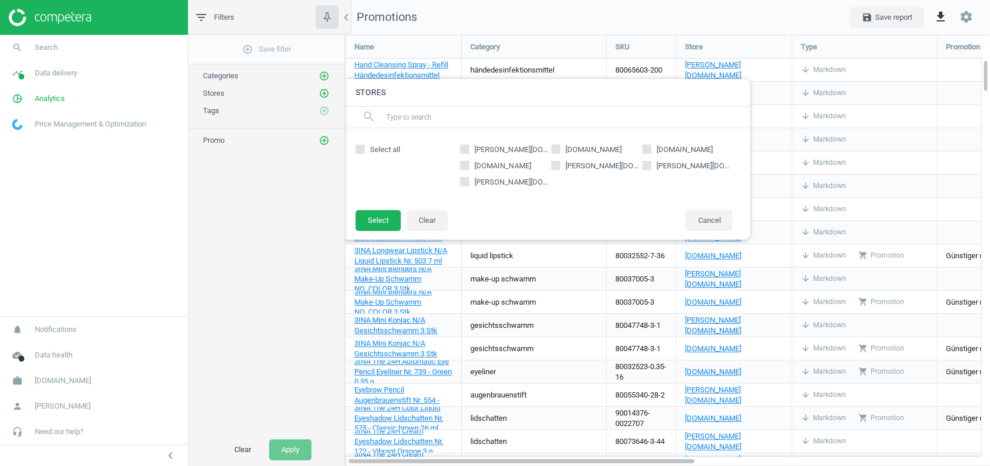
click at [609, 144] on span "[DOMAIN_NAME]" at bounding box center [593, 149] width 61 height 10
click at [559, 146] on input "[DOMAIN_NAME]" at bounding box center [556, 150] width 8 height 8
checkbox input "true"
click at [379, 218] on button "Select" at bounding box center [378, 220] width 45 height 21
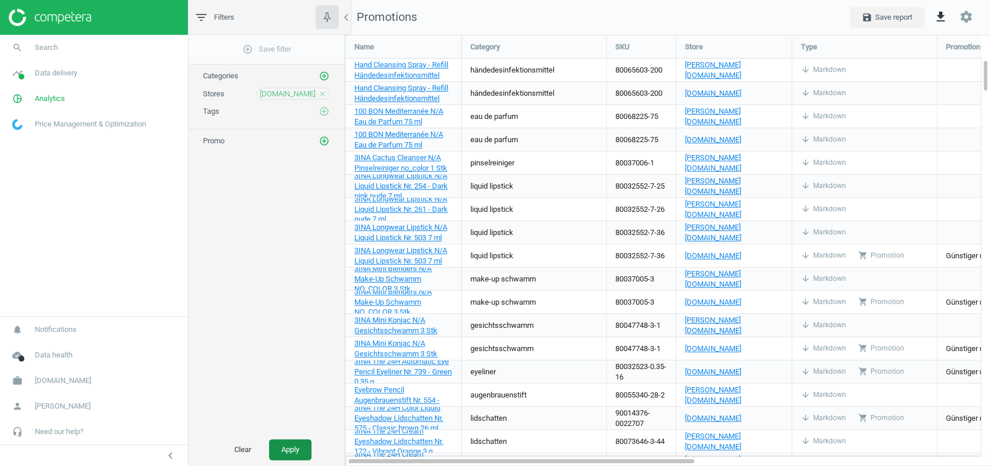
click at [305, 446] on button "Apply" at bounding box center [290, 449] width 42 height 21
